Goal: Find specific page/section: Find specific page/section

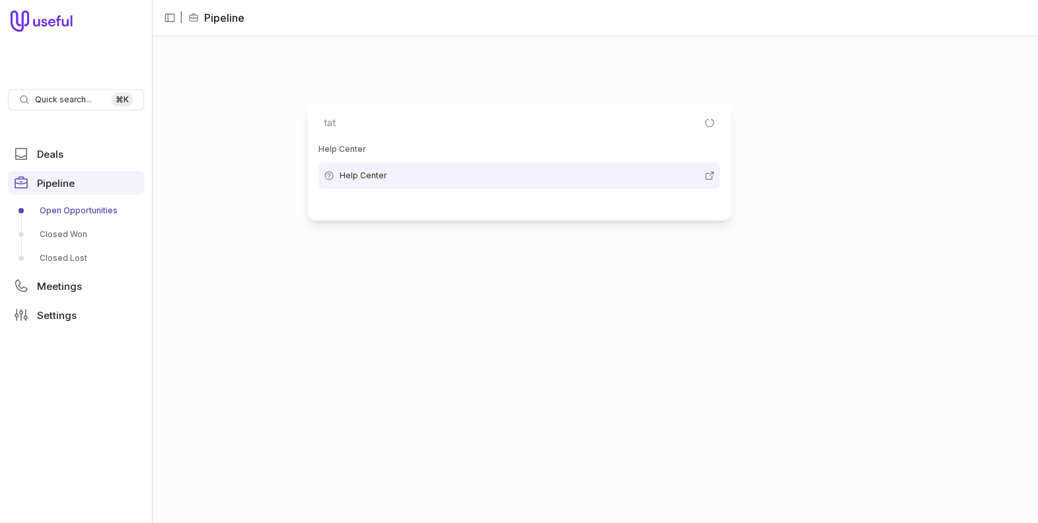
type input "tata"
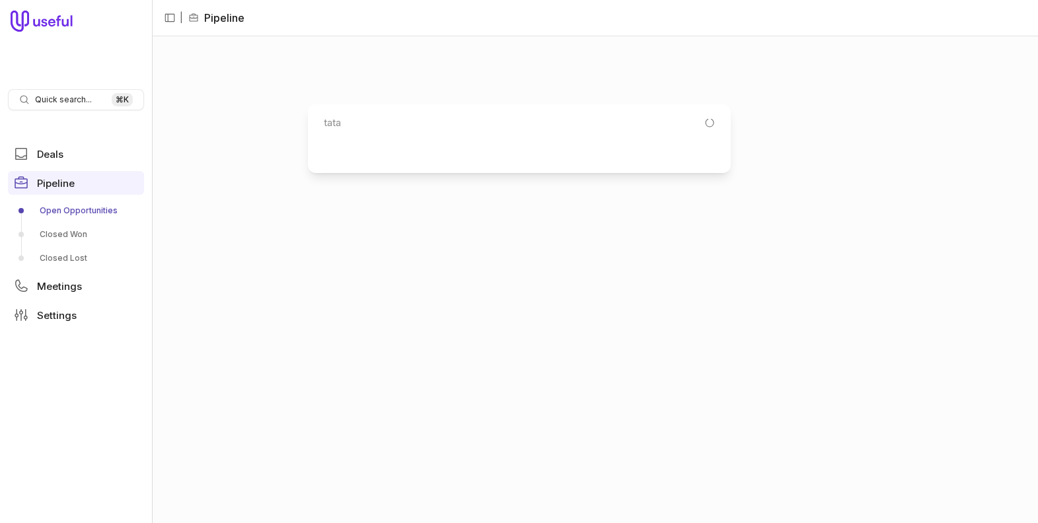
click at [48, 97] on html "Quick search... ⌘ K Deals Pipeline Open Opportunities Closed Won Closed Lost Me…" at bounding box center [519, 261] width 1038 height 523
click at [51, 98] on span "Quick search..." at bounding box center [63, 99] width 57 height 11
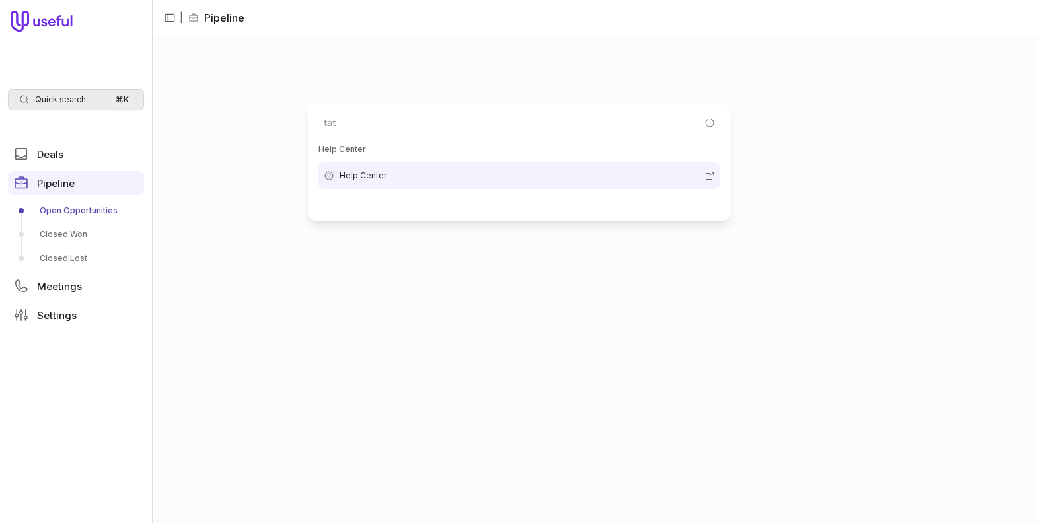
type input "tata"
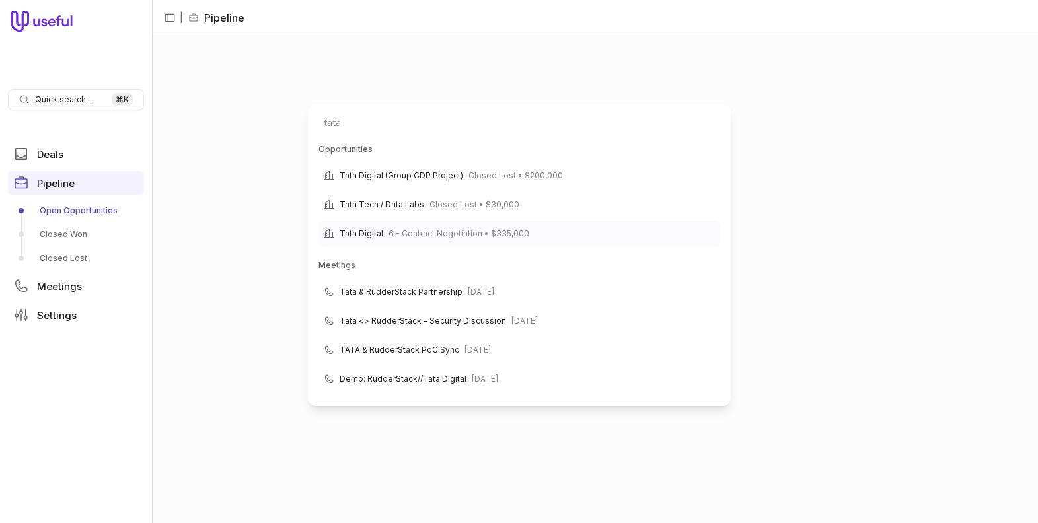
click at [492, 230] on span "6 - Contract Negotiation • $335,000" at bounding box center [459, 234] width 141 height 16
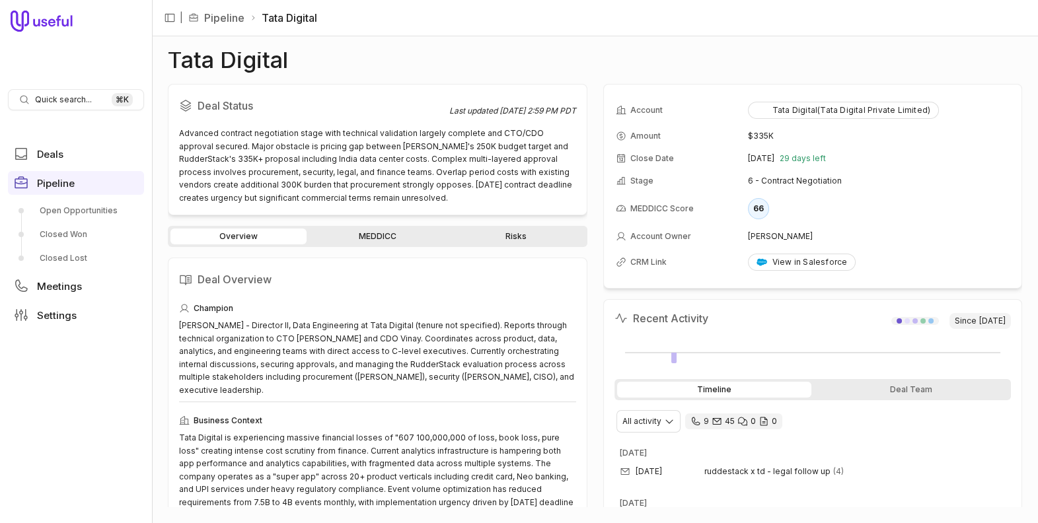
click at [375, 235] on link "MEDDICC" at bounding box center [377, 237] width 136 height 16
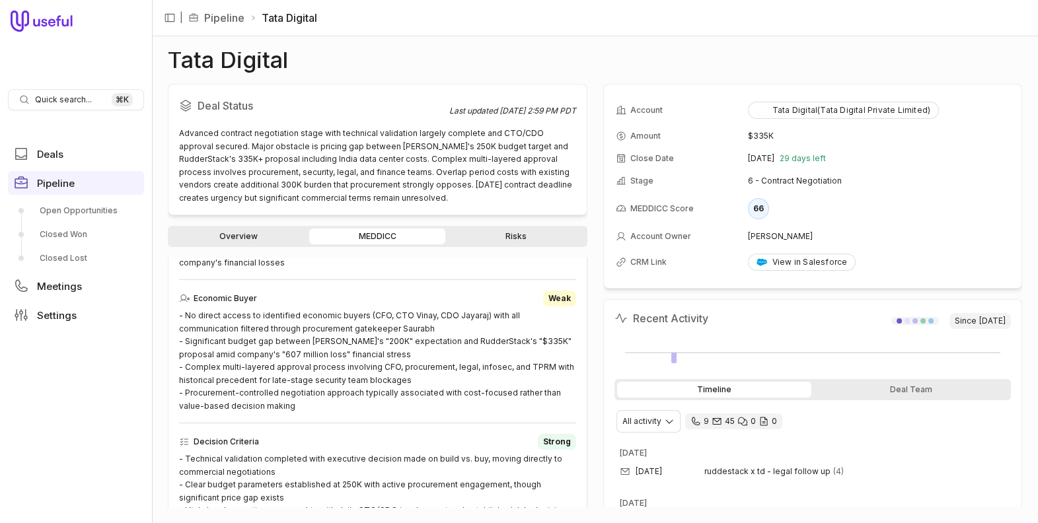
scroll to position [489, 0]
